Goal: Information Seeking & Learning: Find specific fact

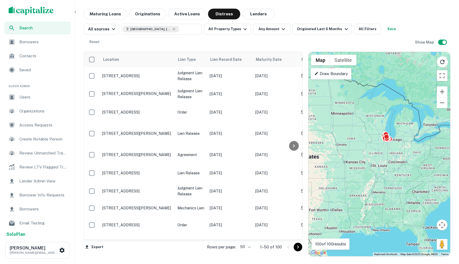
drag, startPoint x: 368, startPoint y: 163, endPoint x: 444, endPoint y: 142, distance: 79.4
click at [444, 142] on div "To activate drag with keyboard, press Alt + Enter. Once in keyboard drag state,…" at bounding box center [380, 154] width 142 height 204
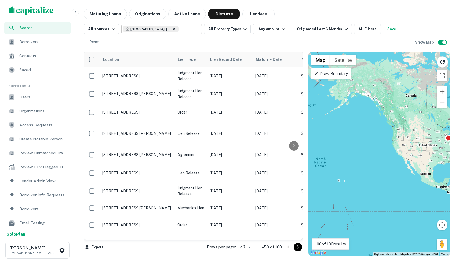
click at [172, 31] on icon at bounding box center [174, 29] width 4 height 4
type input "**********"
click at [133, 32] on button "Clear" at bounding box center [128, 36] width 10 height 8
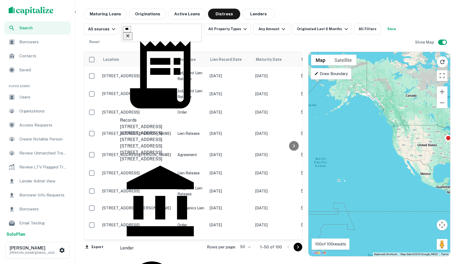
type input "**********"
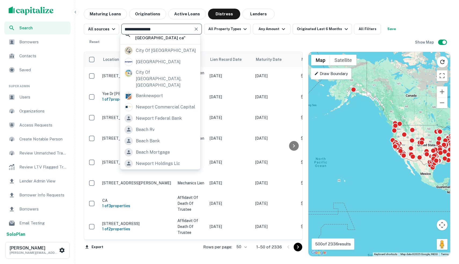
scroll to position [112, 0]
click at [160, 55] on div "city of newport beach" at bounding box center [166, 50] width 60 height 8
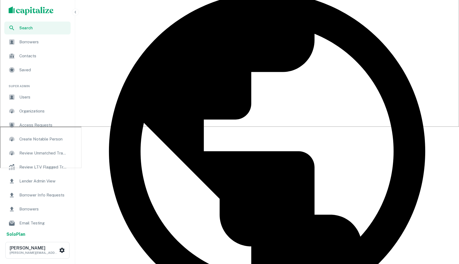
scroll to position [160, 0]
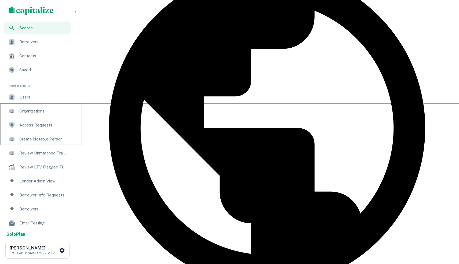
click at [42, 31] on div "Search" at bounding box center [37, 27] width 66 height 13
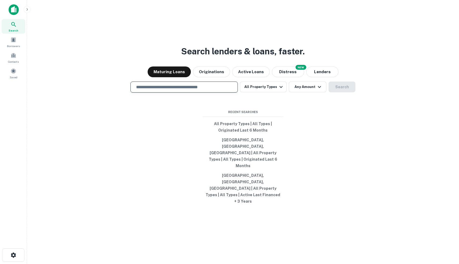
click at [178, 90] on input "text" at bounding box center [184, 87] width 103 height 6
type input "**********"
click at [334, 92] on button "Search" at bounding box center [342, 86] width 27 height 11
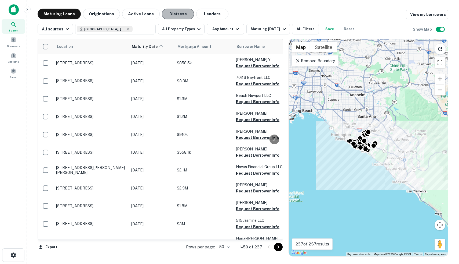
click at [180, 16] on button "Distress" at bounding box center [178, 14] width 32 height 11
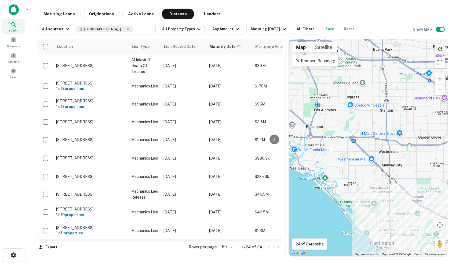
drag, startPoint x: 363, startPoint y: 182, endPoint x: 285, endPoint y: 86, distance: 123.8
click at [287, 89] on div "Location Lien Type Lien Record Date Maturity Date sorted ascending Mortgage Amo…" at bounding box center [243, 145] width 411 height 222
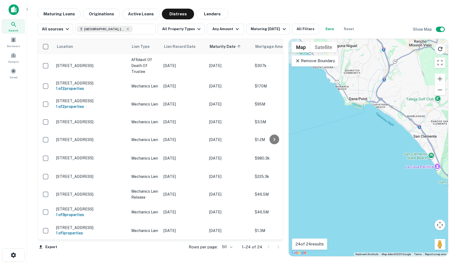
drag, startPoint x: 345, startPoint y: 96, endPoint x: 414, endPoint y: 166, distance: 97.8
click at [414, 166] on div "To activate drag with keyboard, press Alt + Enter. Once in keyboard drag state,…" at bounding box center [368, 147] width 159 height 217
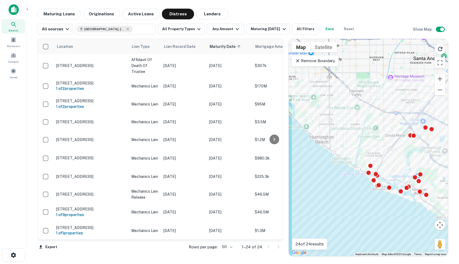
drag, startPoint x: 409, startPoint y: 163, endPoint x: 362, endPoint y: 135, distance: 54.6
click at [362, 135] on div "To activate drag with keyboard, press Alt + Enter. Once in keyboard drag state,…" at bounding box center [368, 147] width 159 height 217
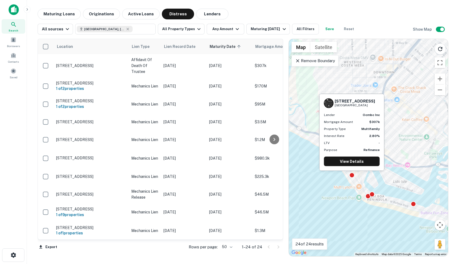
click at [354, 173] on div "108 30th St Newport Beach, CA92663 Lender ocmbc inc Mortgage Amount $307k Prope…" at bounding box center [352, 133] width 66 height 81
click at [354, 162] on link "View Details" at bounding box center [352, 161] width 56 height 10
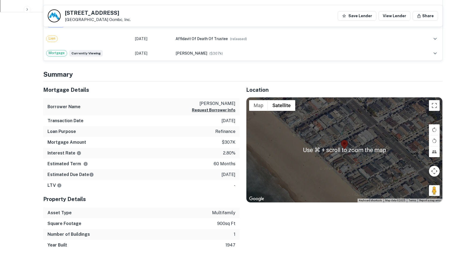
scroll to position [294, 0]
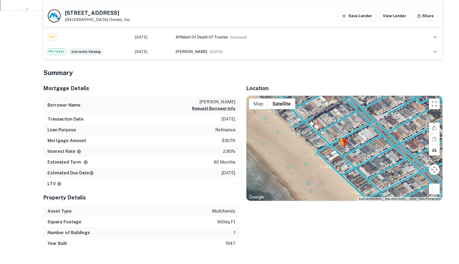
drag, startPoint x: 436, startPoint y: 191, endPoint x: 341, endPoint y: 151, distance: 103.2
click at [340, 151] on div "To activate drag with keyboard, press Alt + Enter. Once in keyboard drag state,…" at bounding box center [345, 148] width 196 height 105
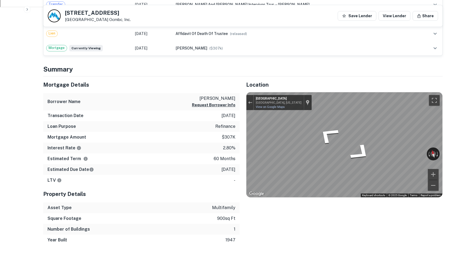
scroll to position [287, 0]
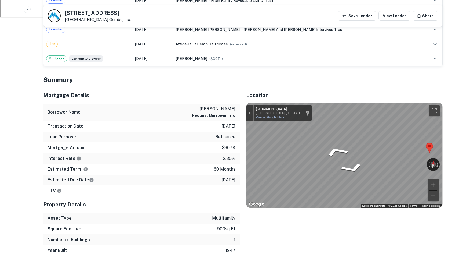
click at [335, 139] on icon "Go Northwest, W Oceanfront" at bounding box center [337, 142] width 39 height 24
click at [293, 222] on div "Location ← Move left → Move right ↑ Move up ↓ Move down + Zoom in - Zoom out Ho…" at bounding box center [341, 171] width 203 height 169
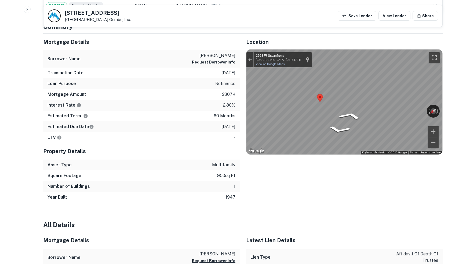
scroll to position [334, 0]
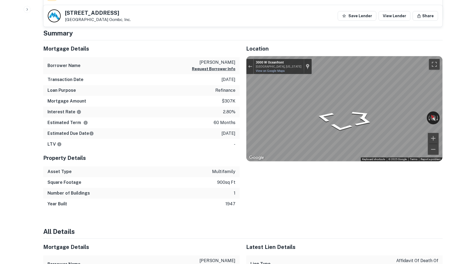
click at [232, 116] on div "Mortgage Details Borrower Name fitch beverly j Request Borrower Info Transactio…" at bounding box center [240, 124] width 406 height 169
click at [216, 126] on div "Mortgage Details Borrower Name fitch beverly j Request Borrower Info Transactio…" at bounding box center [240, 124] width 406 height 169
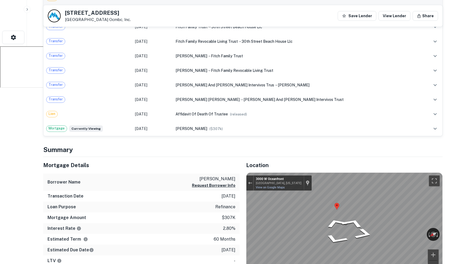
scroll to position [233, 0]
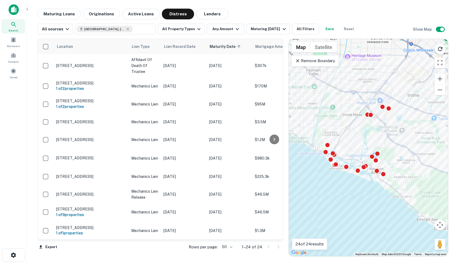
drag, startPoint x: 330, startPoint y: 199, endPoint x: 330, endPoint y: 172, distance: 27.1
click at [330, 172] on div "To activate drag with keyboard, press Alt + Enter. Once in keyboard drag state,…" at bounding box center [368, 147] width 159 height 217
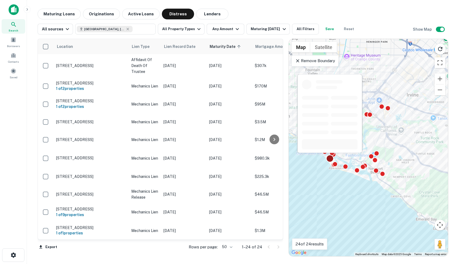
click at [330, 161] on div at bounding box center [330, 158] width 8 height 8
click at [335, 164] on div at bounding box center [335, 163] width 8 height 8
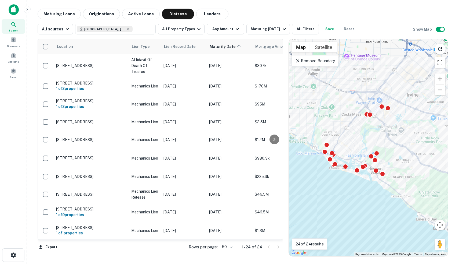
click at [369, 148] on div at bounding box center [448, 148] width 159 height 0
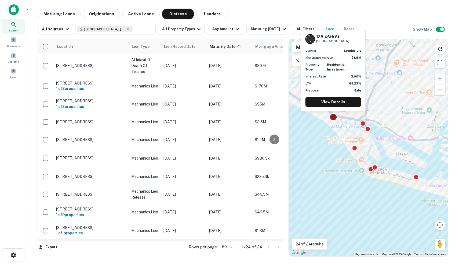
click at [334, 115] on div at bounding box center [334, 117] width 8 height 8
click at [335, 101] on link "View Details" at bounding box center [334, 102] width 56 height 10
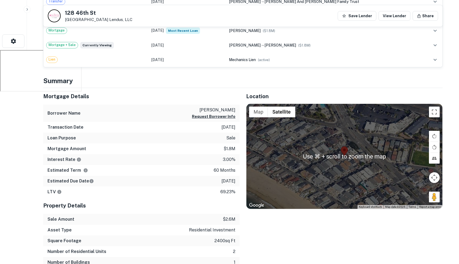
scroll to position [215, 0]
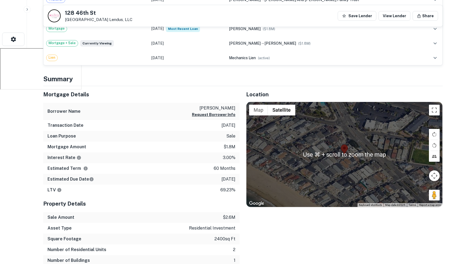
click at [341, 144] on area at bounding box center [341, 144] width 0 height 0
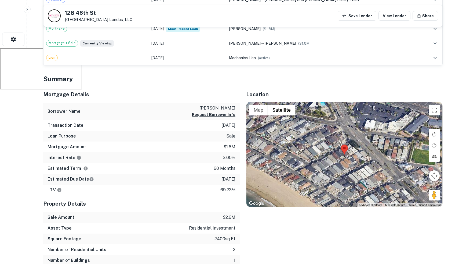
click at [347, 145] on img at bounding box center [344, 149] width 7 height 10
click at [341, 144] on area at bounding box center [341, 144] width 0 height 0
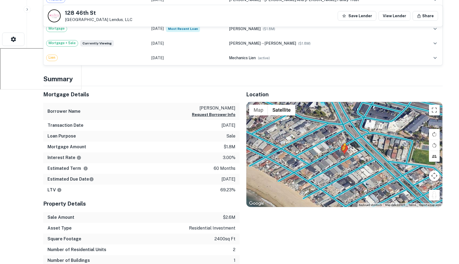
drag, startPoint x: 434, startPoint y: 191, endPoint x: 343, endPoint y: 156, distance: 97.3
click at [343, 156] on div "To activate drag with keyboard, press Alt + Enter. Once in keyboard drag state,…" at bounding box center [345, 154] width 196 height 105
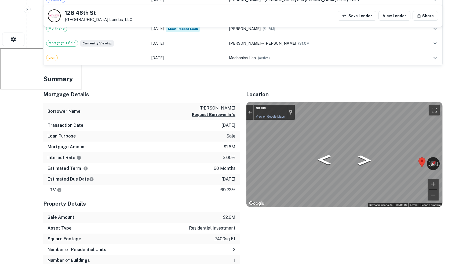
click at [317, 89] on div "Location ← Move left → Move right ↑ Move up ↓ Move down + Zoom in - Zoom out Ho…" at bounding box center [341, 181] width 203 height 191
click at [354, 142] on icon "Go Northeast" at bounding box center [346, 139] width 34 height 19
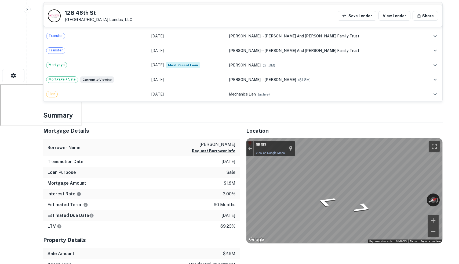
scroll to position [0, 0]
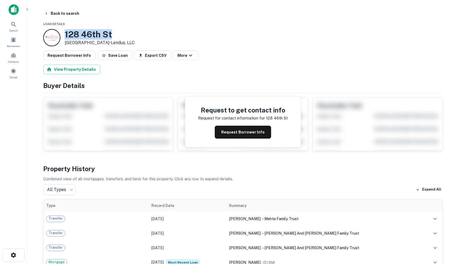
drag, startPoint x: 64, startPoint y: 34, endPoint x: 135, endPoint y: 34, distance: 71.5
click at [135, 34] on div "[STREET_ADDRESS] • Lendus, LLC" at bounding box center [89, 37] width 92 height 17
copy h3 "128 46th St"
